Goal: Communication & Community: Ask a question

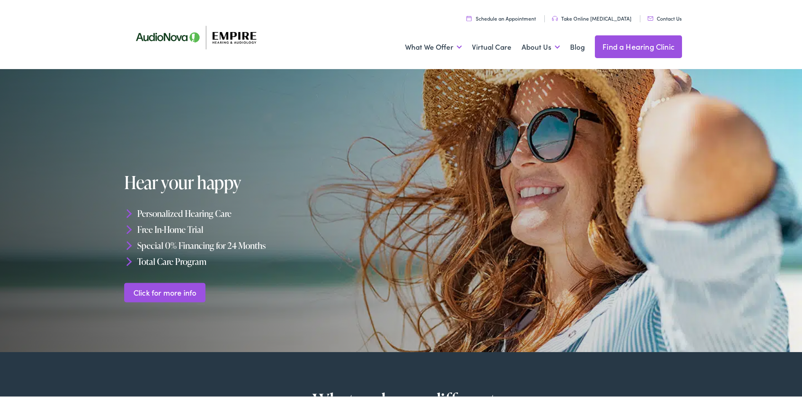
click at [674, 15] on link "Contact Us" at bounding box center [665, 16] width 34 height 7
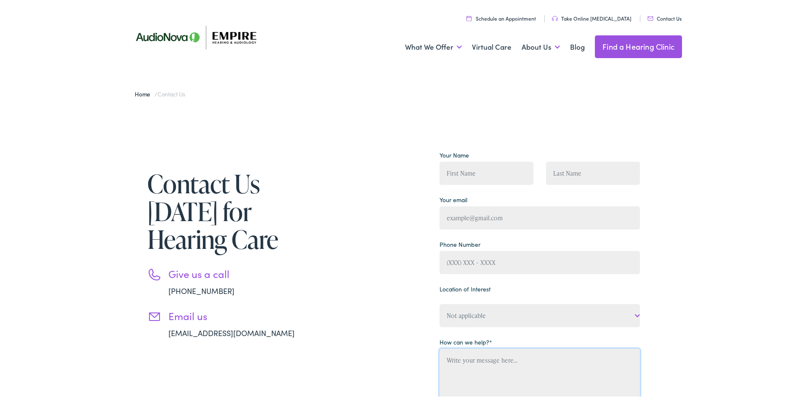
paste textarea "Hi, I wanted to reach out and introduce OmniVA, a virtual assistant agency base…"
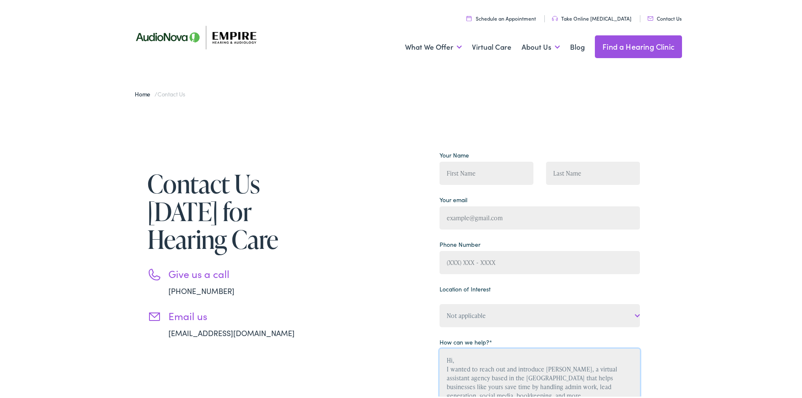
scroll to position [52, 0]
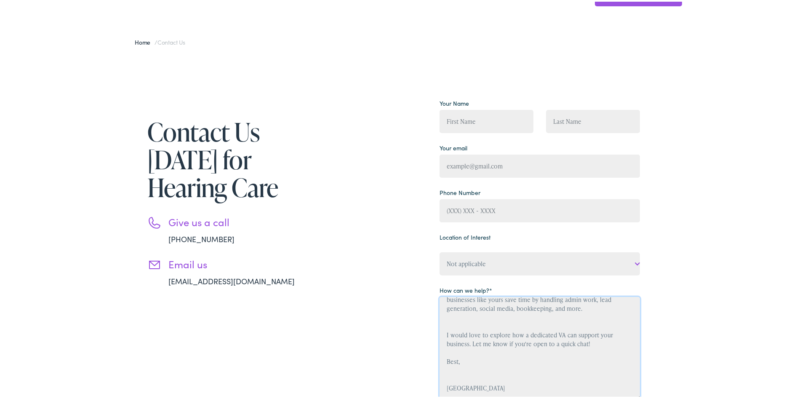
type textarea "Hi, I wanted to reach out and introduce OmniVA, a virtual assistant agency base…"
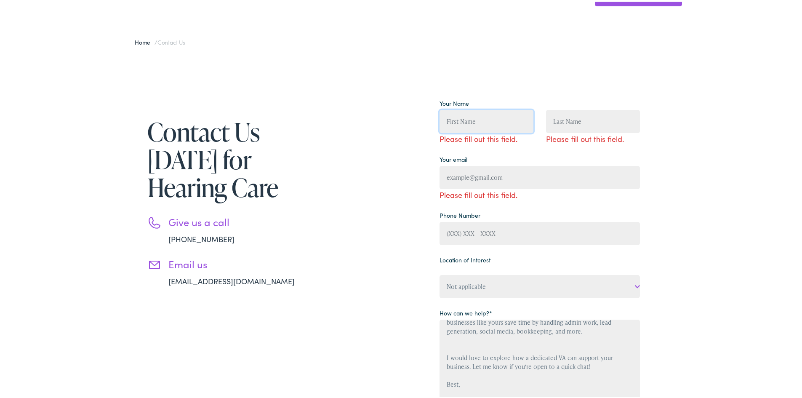
click at [492, 123] on input "Contact form" at bounding box center [487, 119] width 94 height 23
type input "Margie"
type input "omniva0914@gmail.com"
type input "(091) 670-2509"
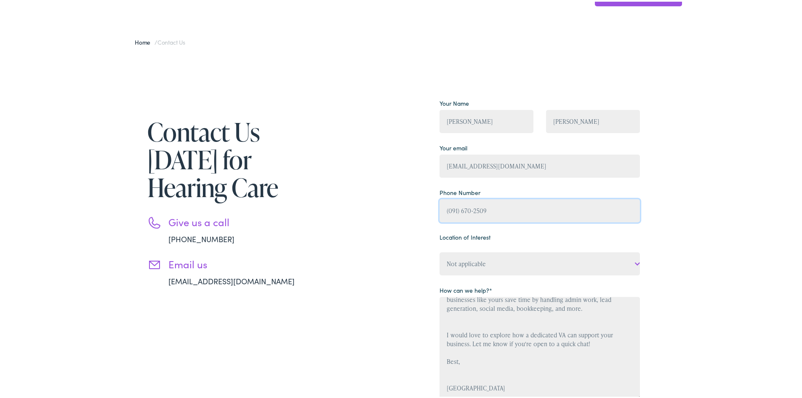
scroll to position [0, 0]
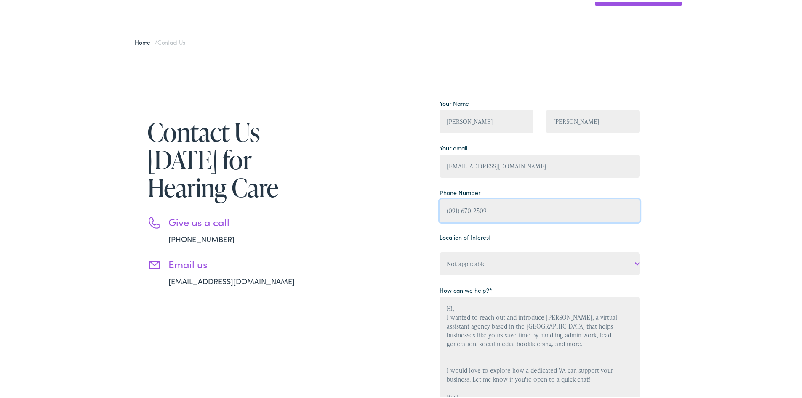
click at [518, 213] on input "(091) 670-2509" at bounding box center [540, 208] width 200 height 23
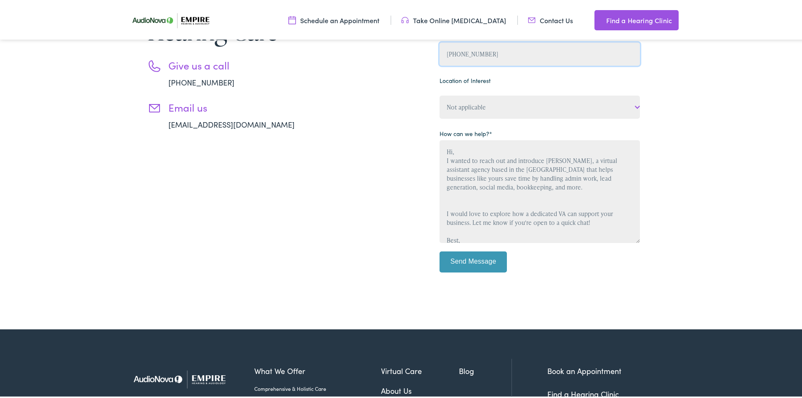
scroll to position [220, 0]
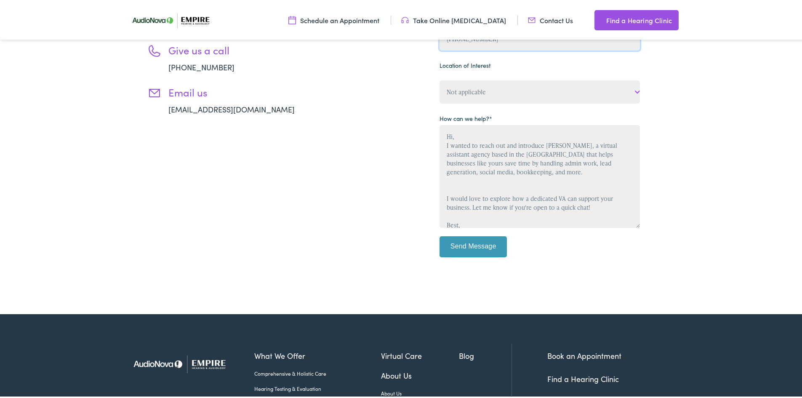
type input "(916) 702-5099"
click at [474, 207] on textarea "Hi, I wanted to reach out and introduce OmniVA, a virtual assistant agency base…" at bounding box center [540, 174] width 200 height 103
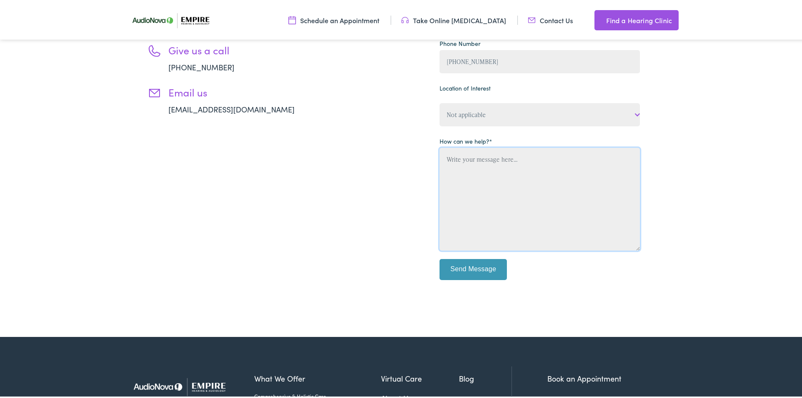
paste textarea "Hi, I wanted to reach out and introduce OmniVA, a virtual assistant agency base…"
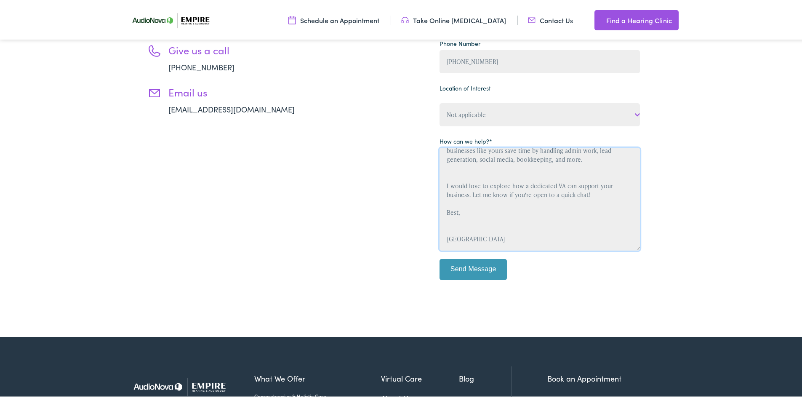
scroll to position [0, 0]
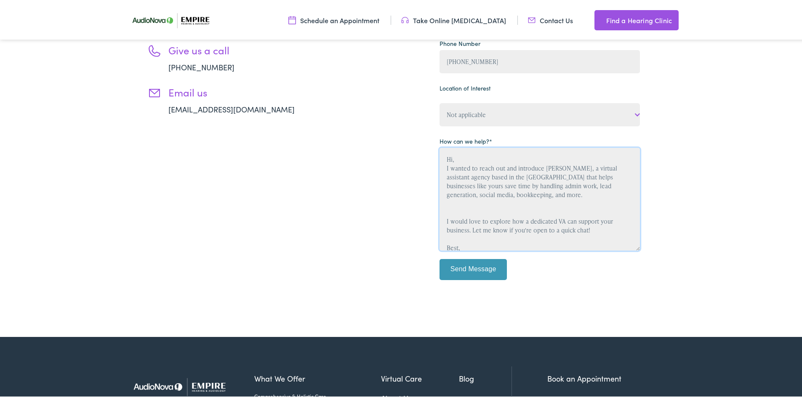
type textarea "Hi, I wanted to reach out and introduce OmniVA, a virtual assistant agency base…"
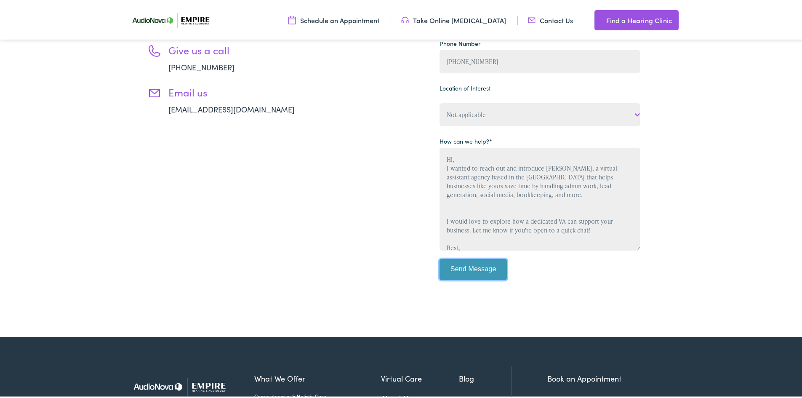
click at [485, 267] on input "Send Message" at bounding box center [473, 267] width 67 height 21
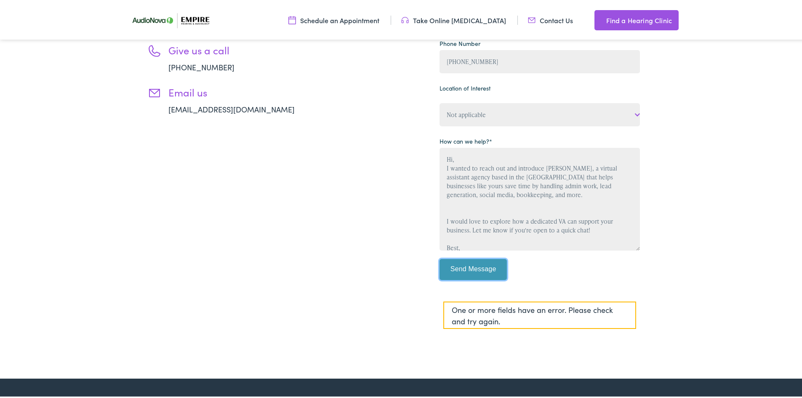
click at [441, 265] on input "Send Message" at bounding box center [473, 267] width 67 height 21
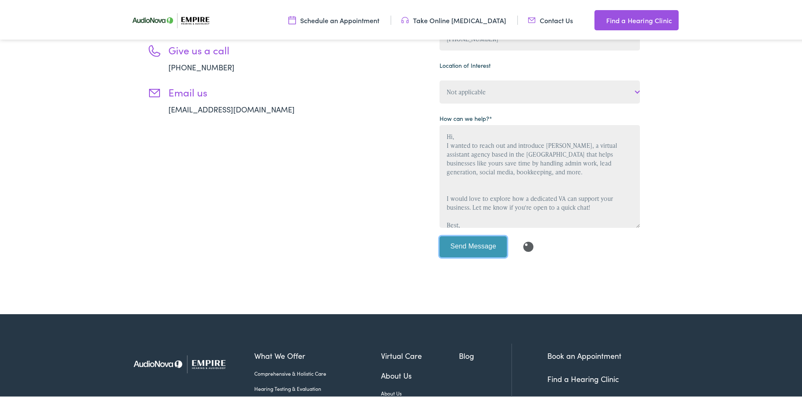
click at [472, 247] on input "Send Message" at bounding box center [473, 245] width 67 height 21
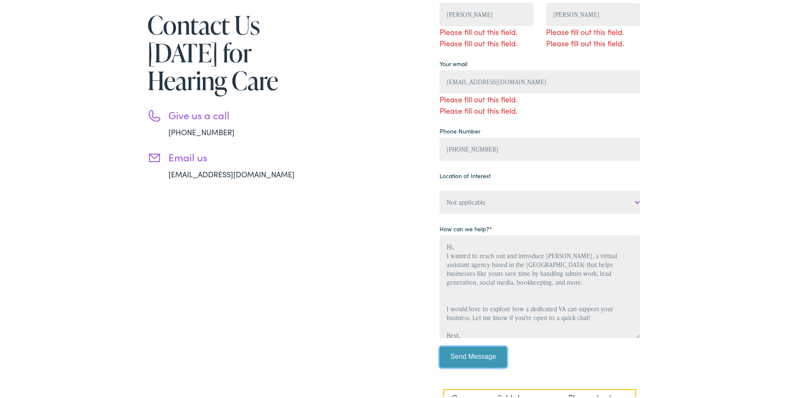
scroll to position [52, 0]
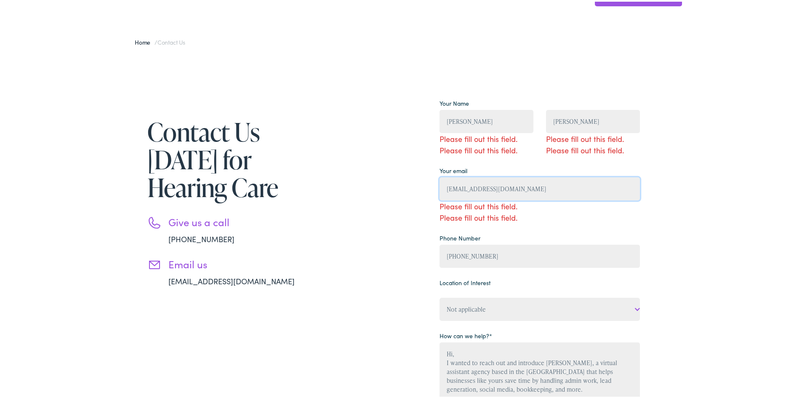
click at [494, 183] on input "omniva0914@gmail.com" at bounding box center [540, 187] width 200 height 23
type input "omniva0914@gmail.com"
type input "Margie"
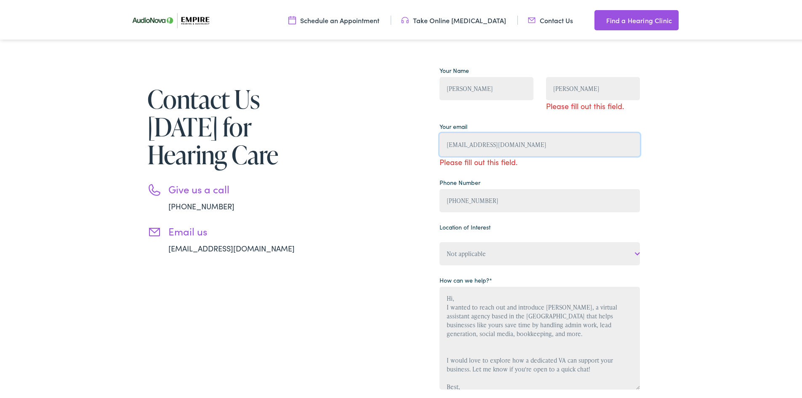
scroll to position [220, 0]
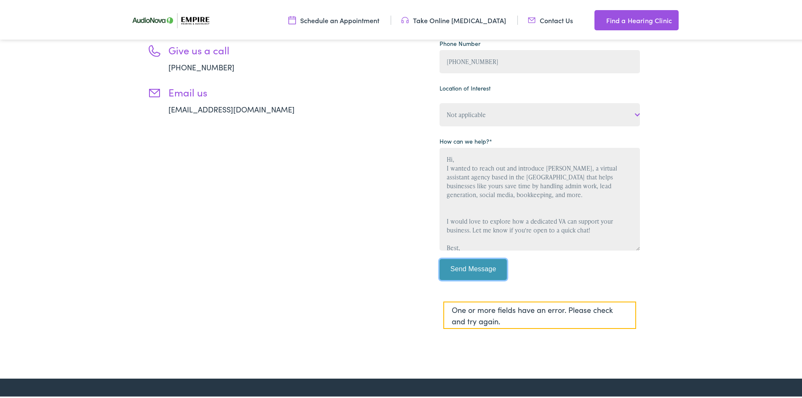
click at [469, 269] on input "Send Message" at bounding box center [473, 267] width 67 height 21
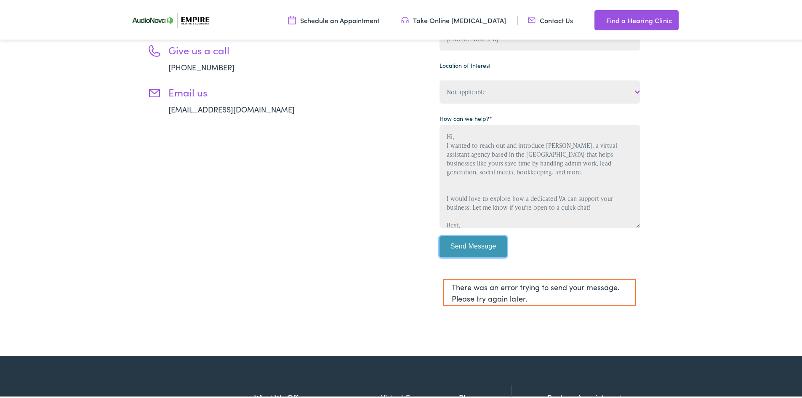
click at [459, 243] on input "Send Message" at bounding box center [473, 245] width 67 height 21
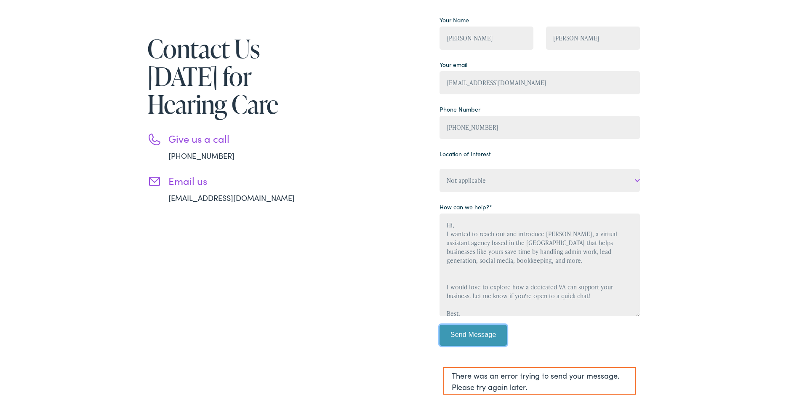
scroll to position [253, 0]
